Goal: Task Accomplishment & Management: Use online tool/utility

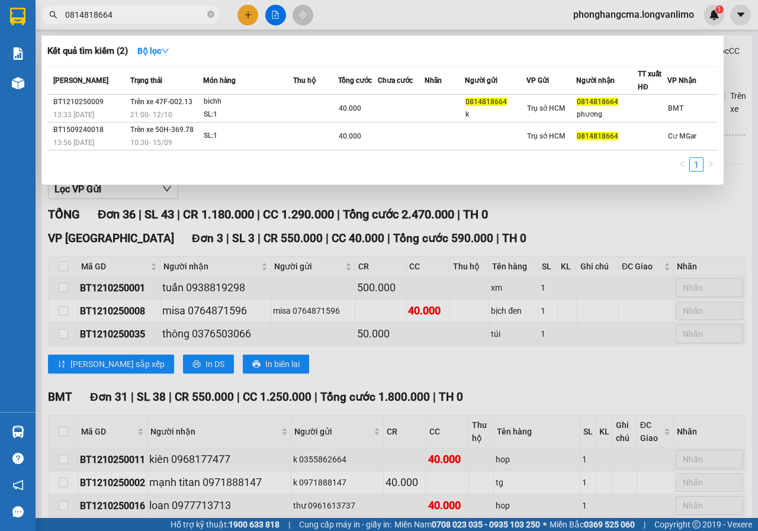
scroll to position [849, 0]
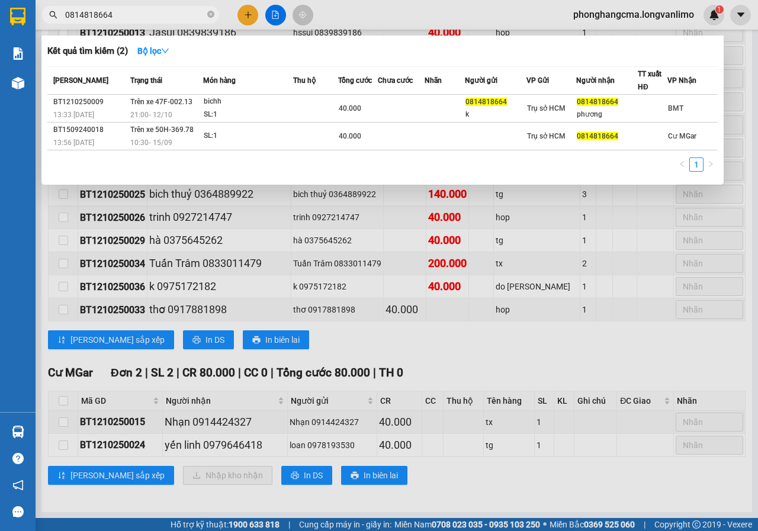
click at [594, 364] on div at bounding box center [379, 265] width 758 height 531
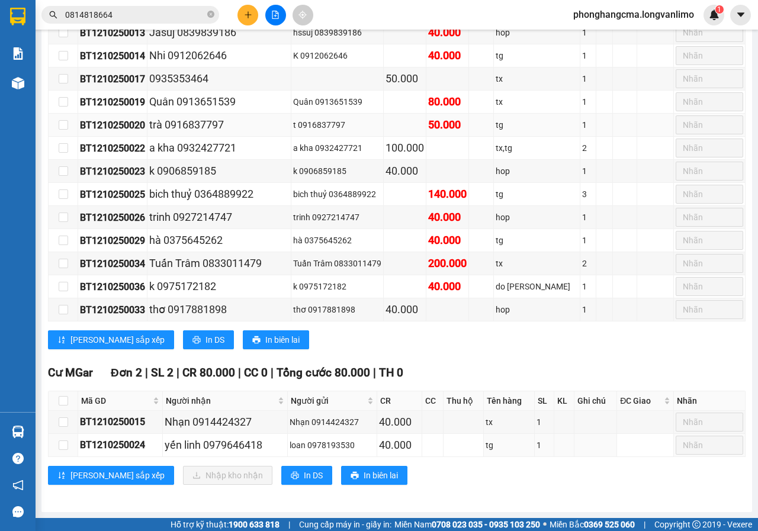
scroll to position [553, 0]
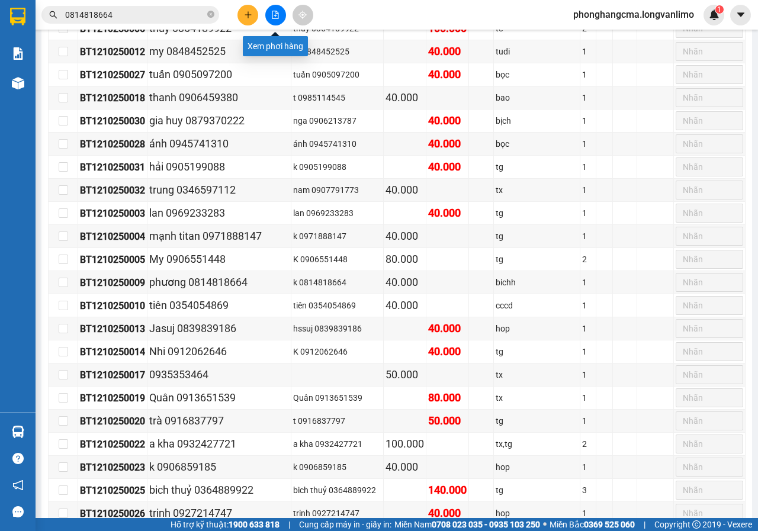
click at [278, 20] on button at bounding box center [275, 15] width 21 height 21
click at [278, 19] on button at bounding box center [275, 15] width 21 height 21
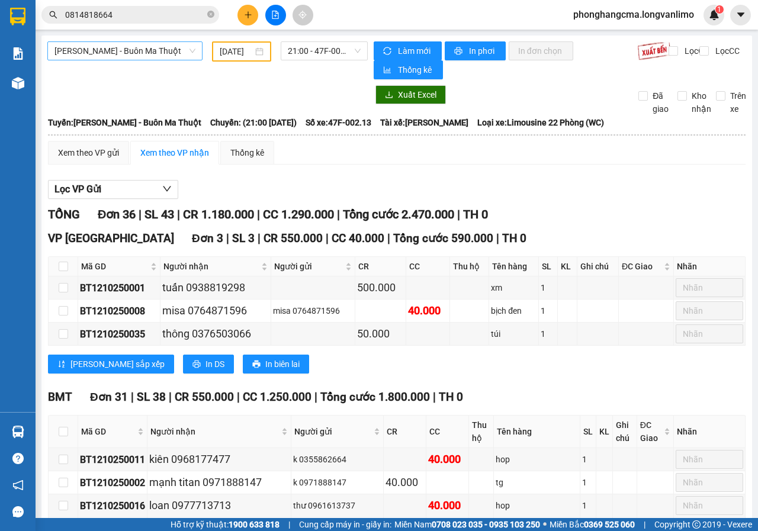
click at [143, 50] on span "[PERSON_NAME] - Buôn Ma Thuột" at bounding box center [124, 51] width 141 height 18
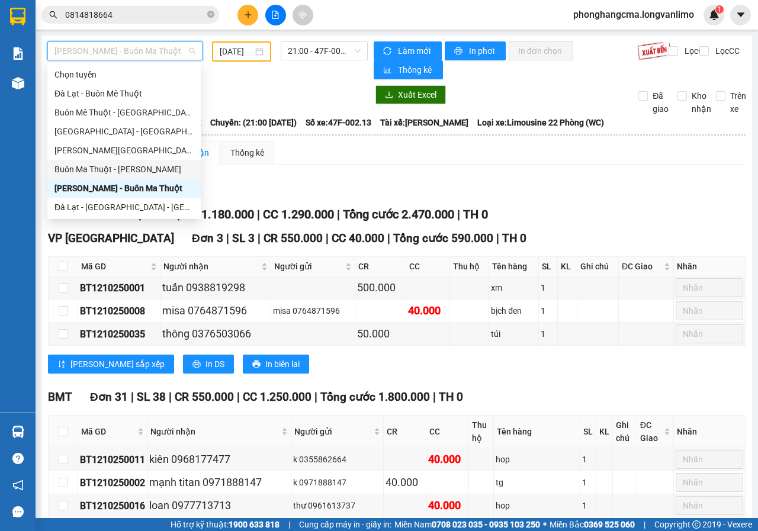
click at [120, 169] on div "Buôn Ma Thuột - [PERSON_NAME]" at bounding box center [123, 169] width 139 height 13
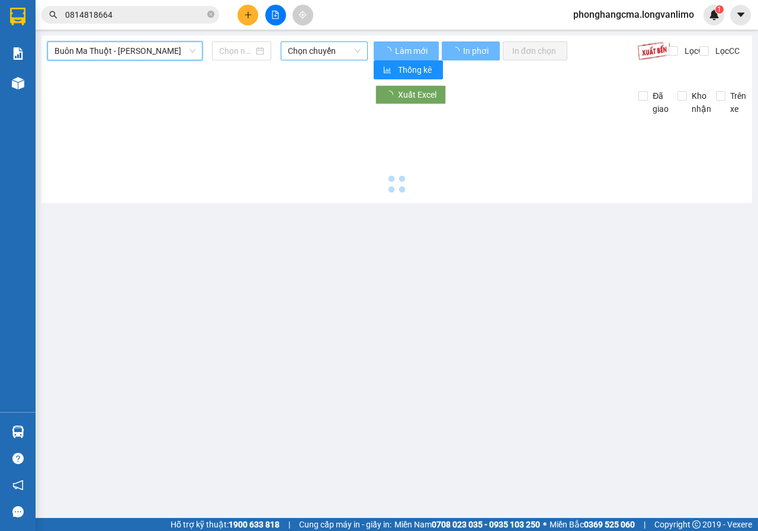
type input "[DATE]"
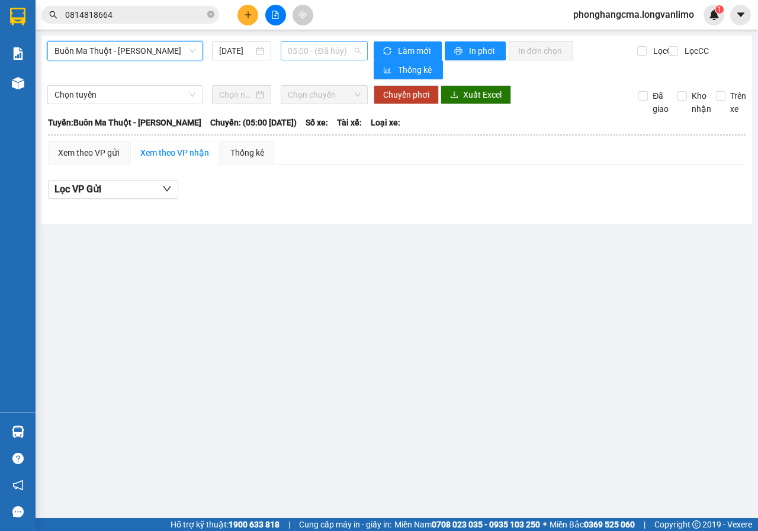
click at [312, 53] on span "05:00 - (Đã hủy)" at bounding box center [324, 51] width 72 height 18
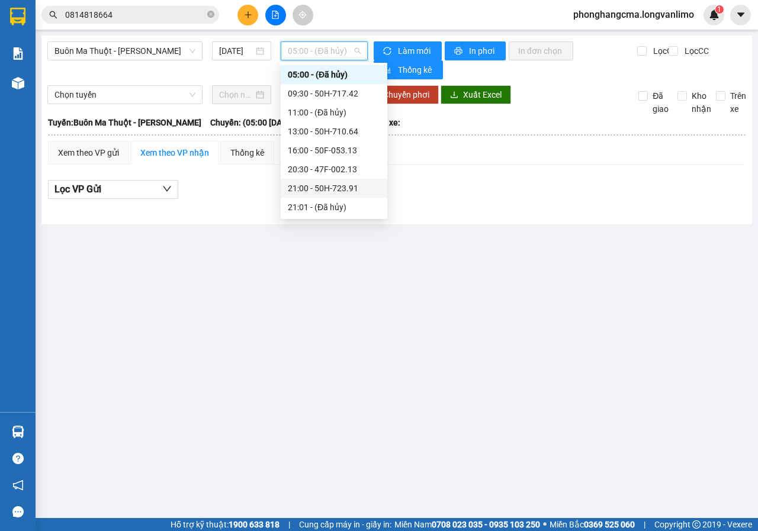
scroll to position [78, 0]
click at [313, 183] on div "21:30 - 47F-001.52" at bounding box center [334, 185] width 92 height 13
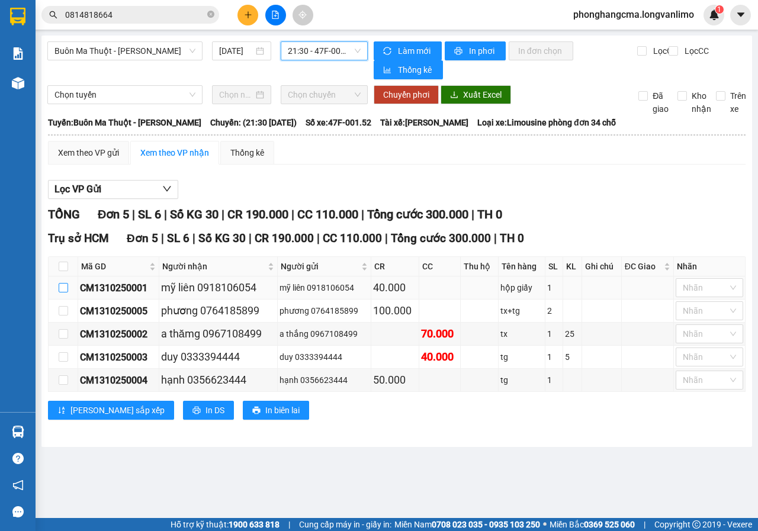
click at [65, 283] on input "checkbox" at bounding box center [63, 287] width 9 height 9
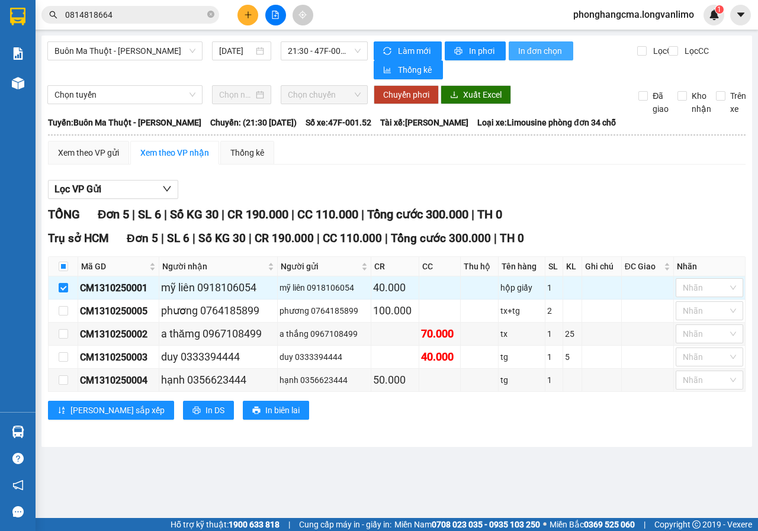
click at [531, 46] on span "In đơn chọn" at bounding box center [541, 50] width 46 height 13
click at [552, 51] on span "In đơn chọn" at bounding box center [541, 50] width 46 height 13
click at [520, 50] on span "In đơn chọn" at bounding box center [541, 50] width 46 height 13
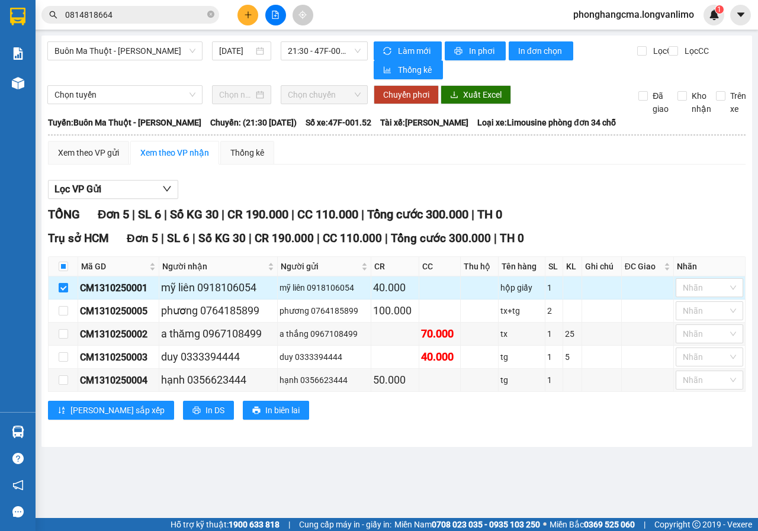
click at [64, 286] on input "checkbox" at bounding box center [63, 287] width 9 height 9
checkbox input "false"
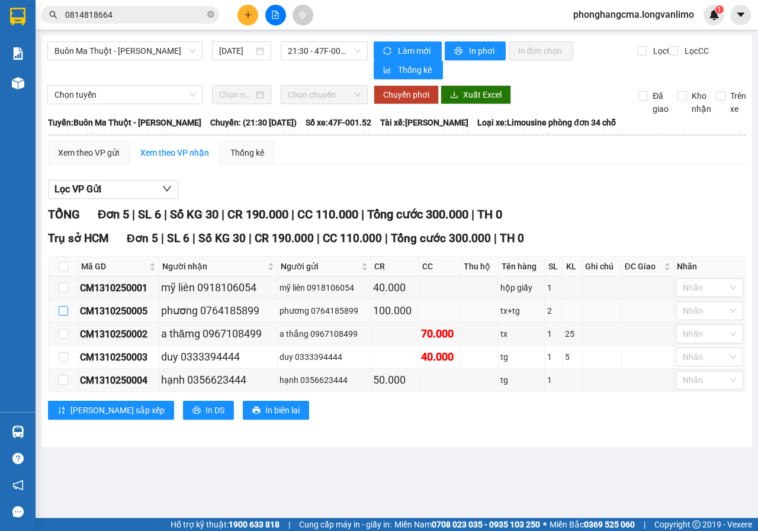
click at [67, 310] on input "checkbox" at bounding box center [63, 310] width 9 height 9
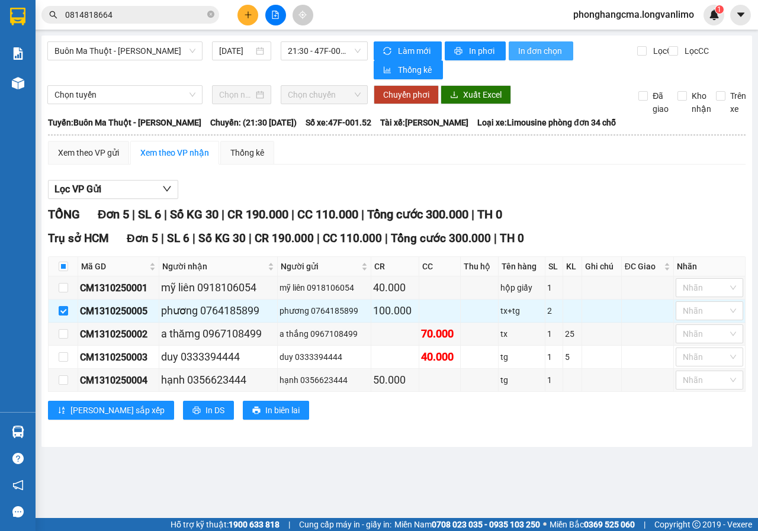
click at [533, 52] on span "In đơn chọn" at bounding box center [541, 50] width 46 height 13
click at [543, 47] on span "In đơn chọn" at bounding box center [541, 50] width 46 height 13
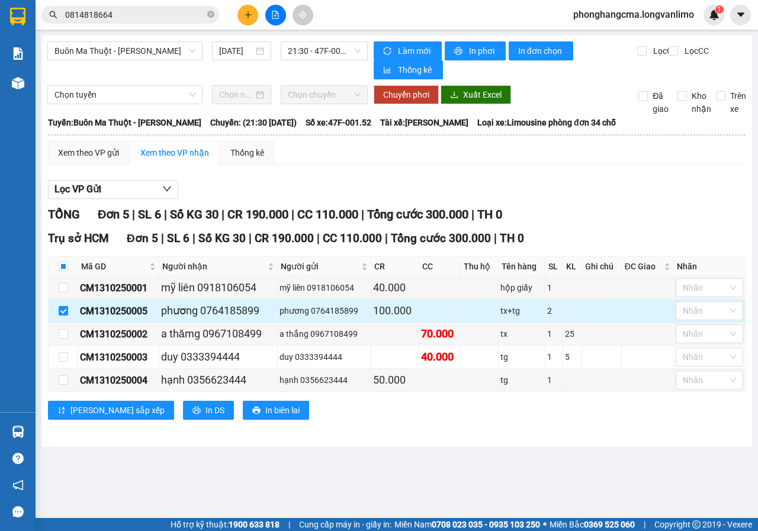
click at [63, 308] on input "checkbox" at bounding box center [63, 310] width 9 height 9
checkbox input "false"
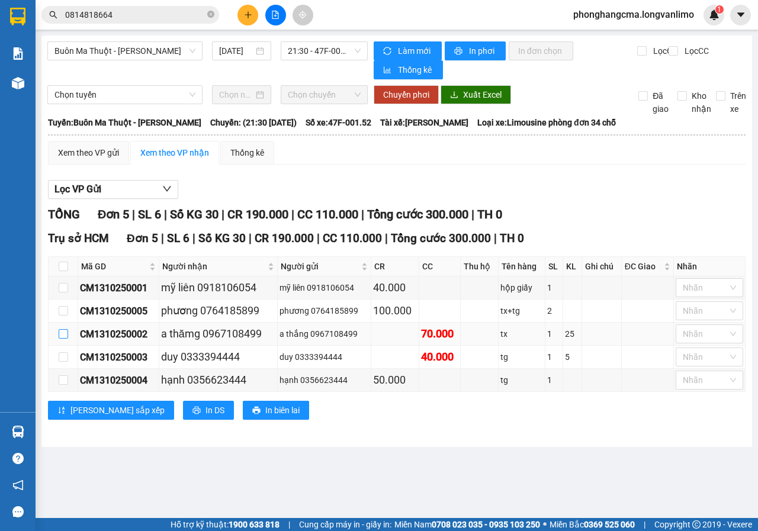
click at [66, 333] on input "checkbox" at bounding box center [63, 333] width 9 height 9
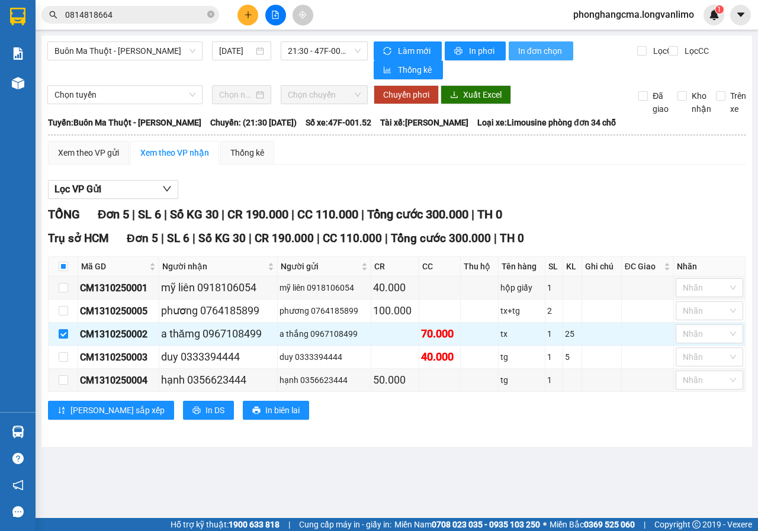
click at [541, 54] on span "In đơn chọn" at bounding box center [541, 50] width 46 height 13
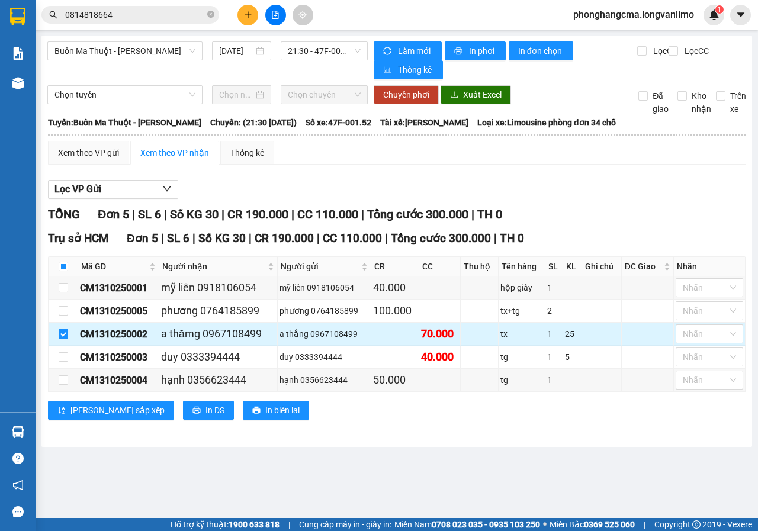
click at [65, 333] on input "checkbox" at bounding box center [63, 333] width 9 height 9
checkbox input "false"
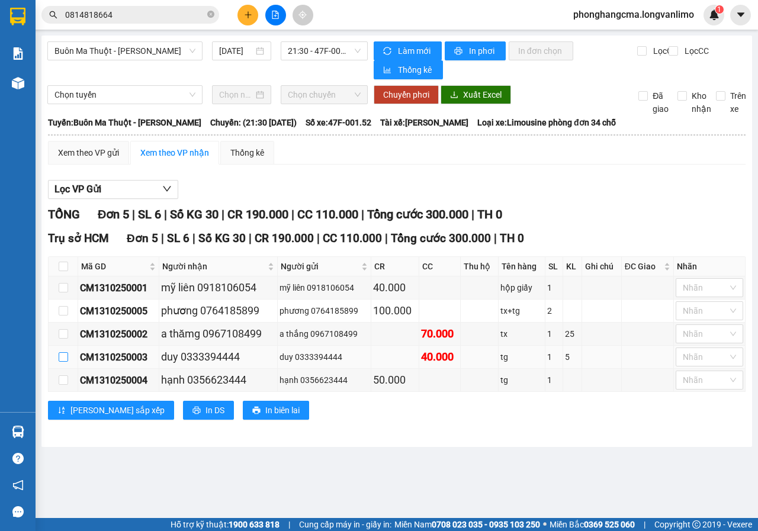
click at [65, 361] on input "checkbox" at bounding box center [63, 356] width 9 height 9
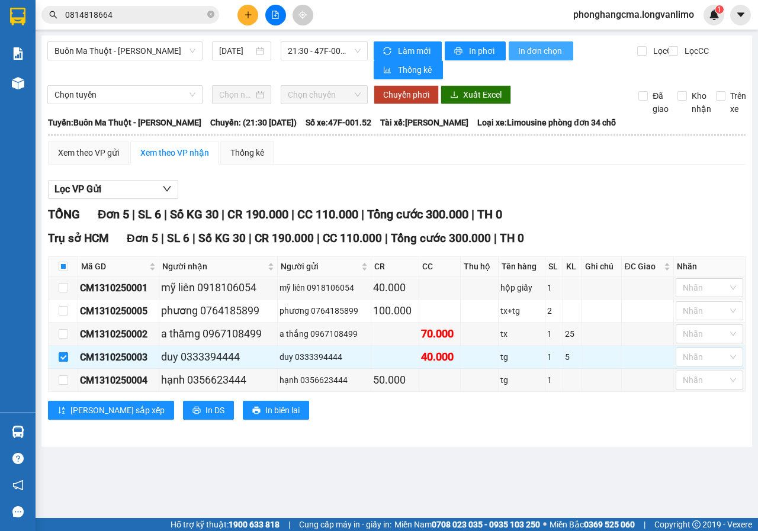
click at [541, 56] on span "In đơn chọn" at bounding box center [541, 50] width 46 height 13
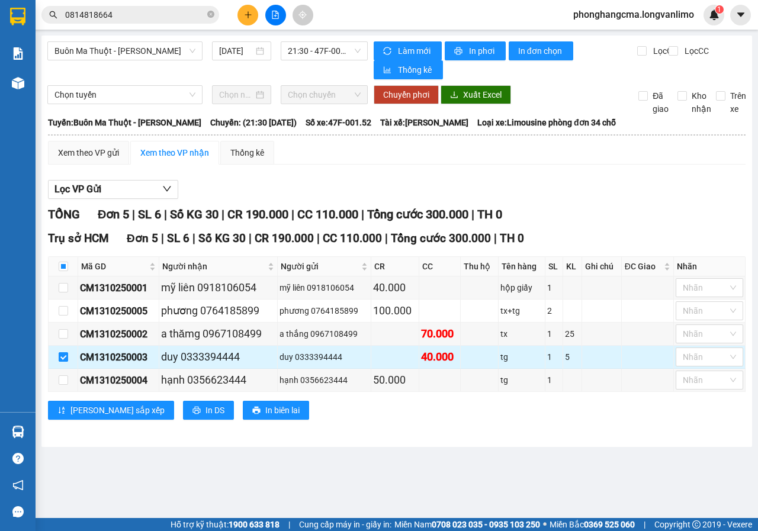
click at [65, 355] on input "checkbox" at bounding box center [63, 356] width 9 height 9
checkbox input "false"
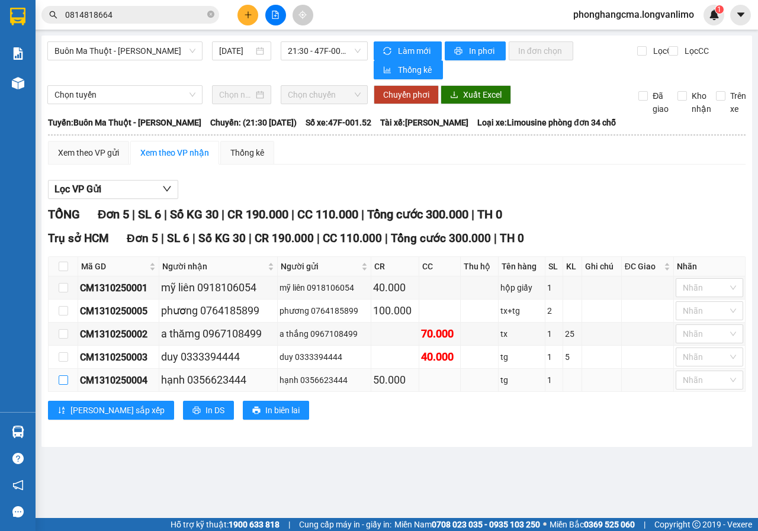
click at [65, 379] on input "checkbox" at bounding box center [63, 379] width 9 height 9
checkbox input "true"
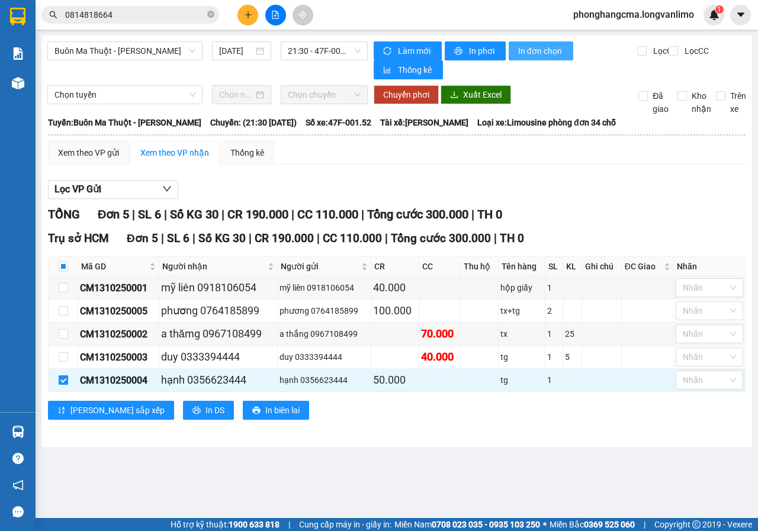
click at [537, 50] on span "In đơn chọn" at bounding box center [541, 50] width 46 height 13
click at [342, 47] on span "21:30 - 47F-001.52" at bounding box center [324, 51] width 72 height 18
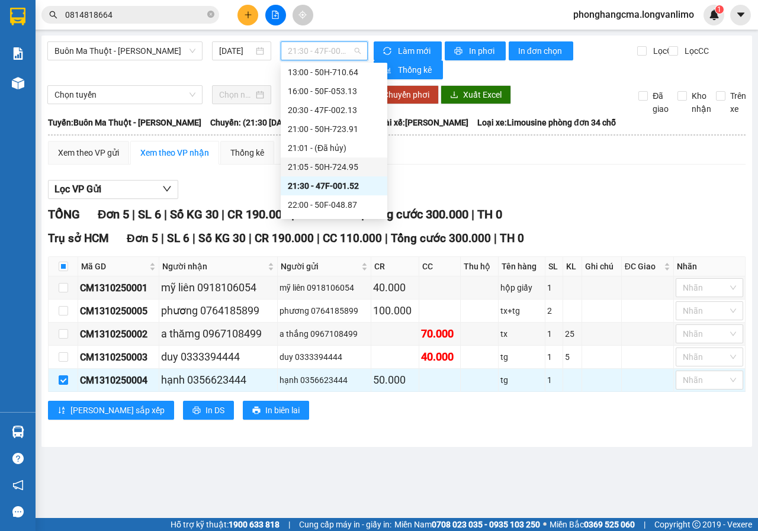
click at [320, 166] on div "21:05 - 50H-724.95" at bounding box center [334, 166] width 92 height 13
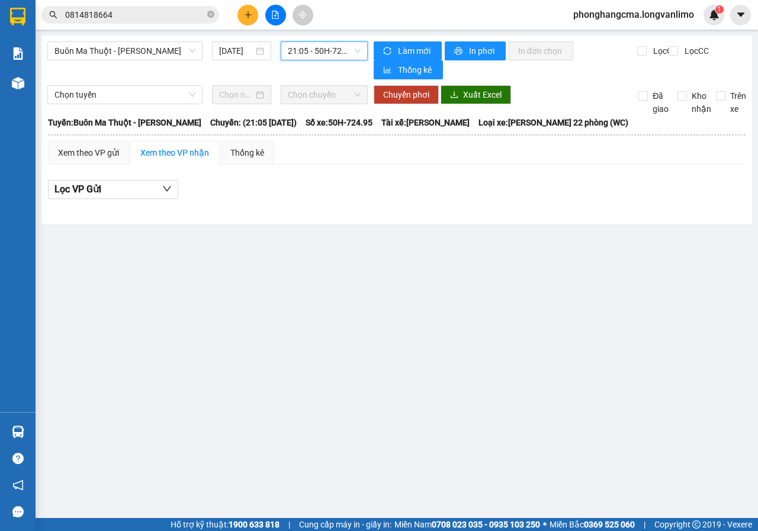
click at [312, 51] on span "21:05 - 50H-724.95" at bounding box center [324, 51] width 72 height 18
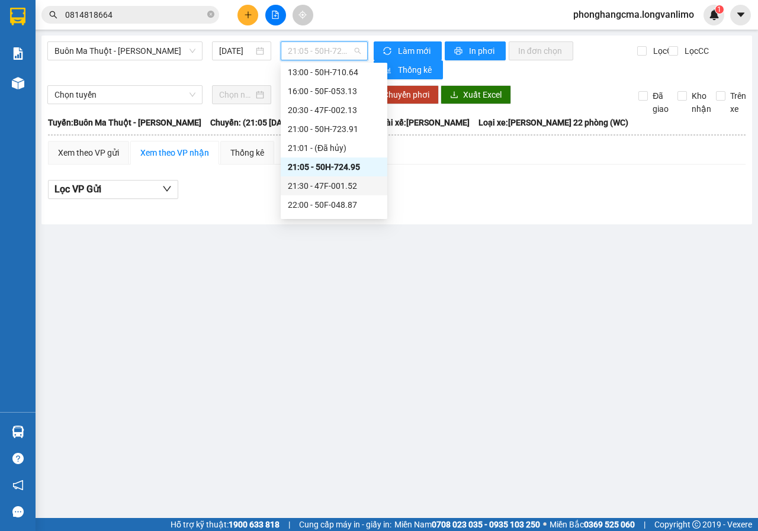
click at [319, 191] on div "21:30 - 47F-001.52" at bounding box center [334, 185] width 92 height 13
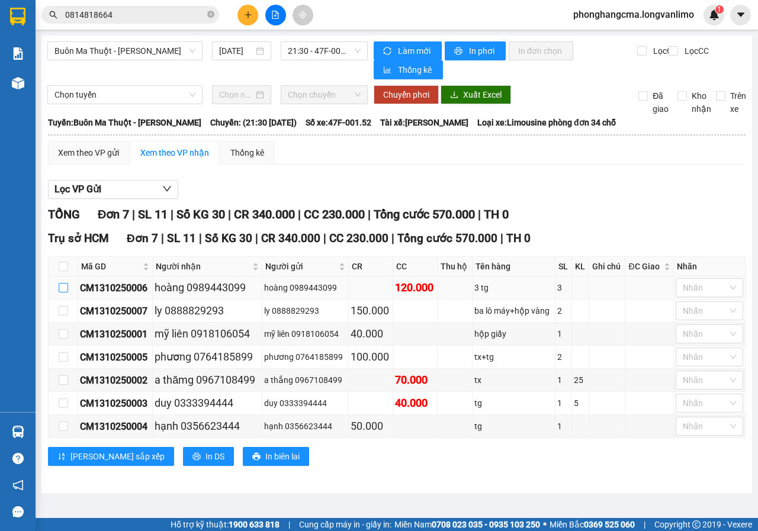
click at [64, 289] on input "checkbox" at bounding box center [63, 287] width 9 height 9
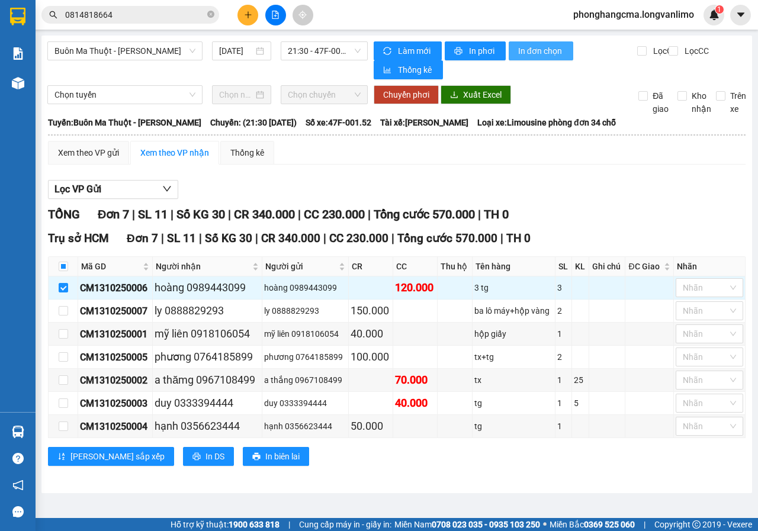
click at [533, 50] on span "In đơn chọn" at bounding box center [541, 50] width 46 height 13
click at [537, 54] on span "In đơn chọn" at bounding box center [541, 50] width 46 height 13
click at [540, 56] on span "In đơn chọn" at bounding box center [541, 50] width 46 height 13
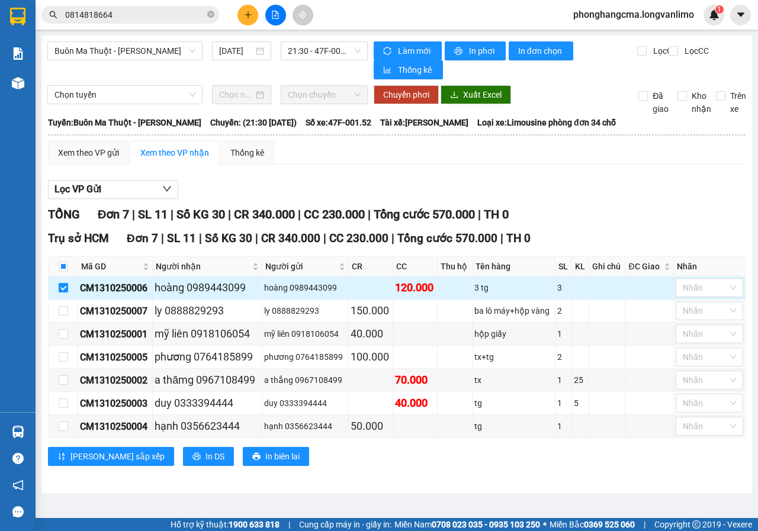
click at [61, 288] on input "checkbox" at bounding box center [63, 287] width 9 height 9
checkbox input "false"
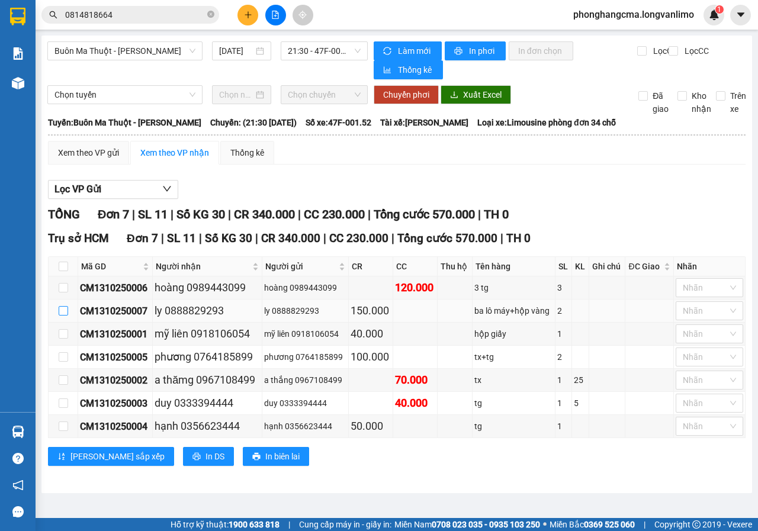
click at [66, 313] on input "checkbox" at bounding box center [63, 310] width 9 height 9
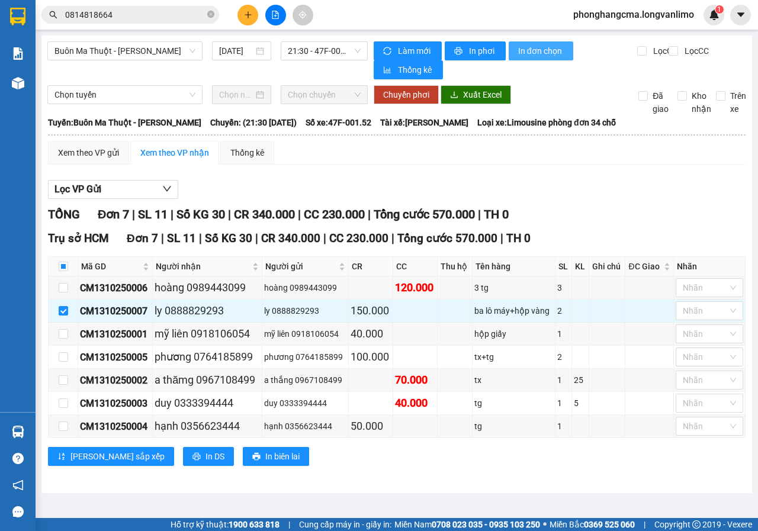
click at [544, 52] on span "In đơn chọn" at bounding box center [541, 50] width 46 height 13
click at [536, 50] on span "In đơn chọn" at bounding box center [541, 50] width 46 height 13
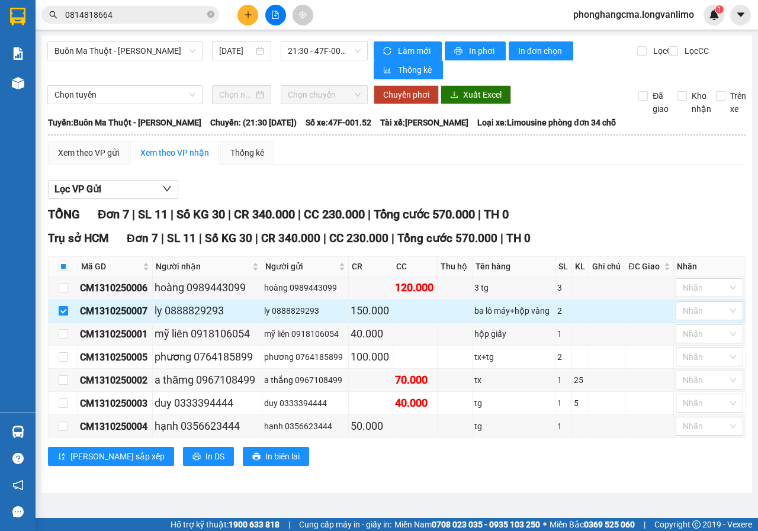
click at [63, 310] on input "checkbox" at bounding box center [63, 310] width 9 height 9
checkbox input "false"
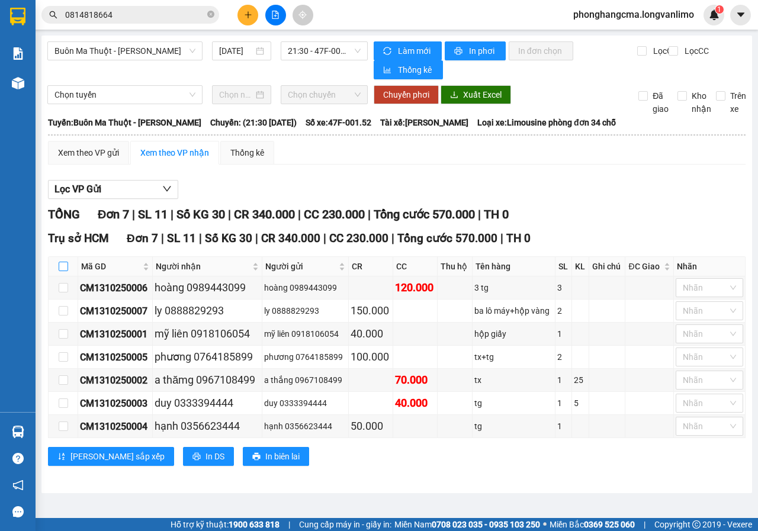
click at [65, 268] on input "checkbox" at bounding box center [63, 266] width 9 height 9
checkbox input "true"
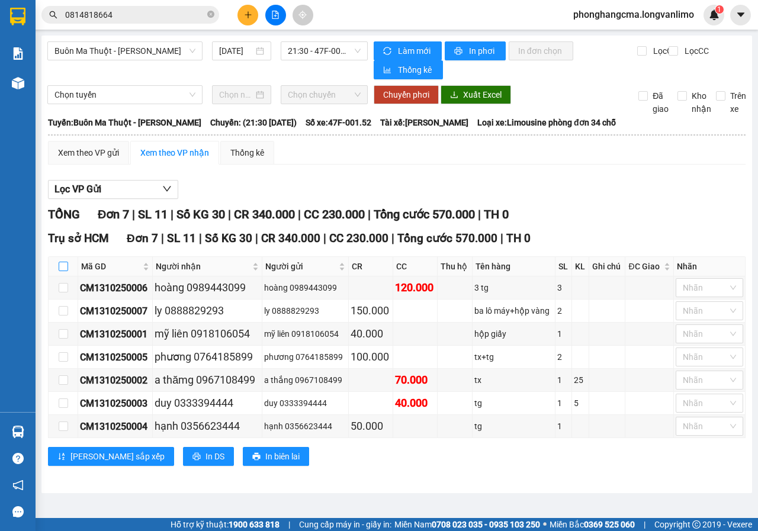
checkbox input "true"
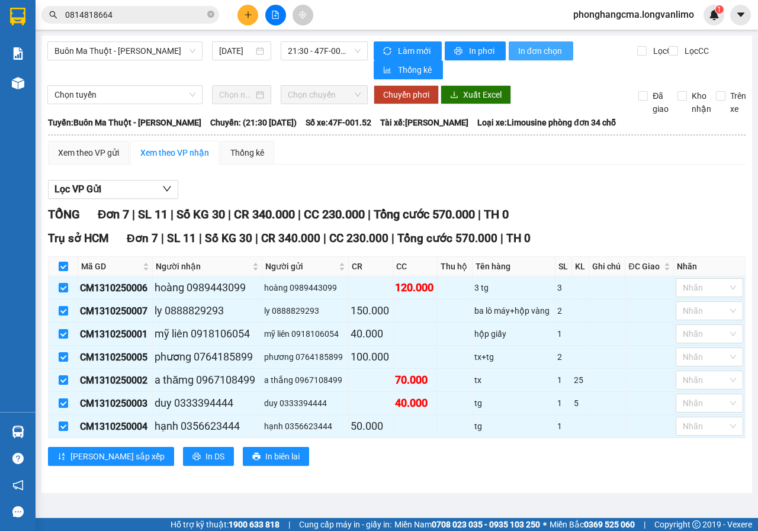
click at [531, 51] on span "In đơn chọn" at bounding box center [541, 50] width 46 height 13
